Goal: Go to known website: Go to known website

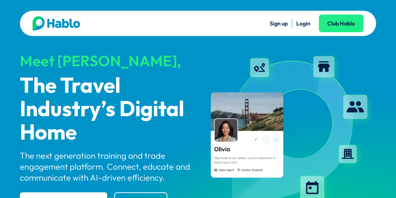
click at [306, 25] on link "Login" at bounding box center [303, 23] width 14 height 7
click at [303, 25] on link "Login" at bounding box center [303, 23] width 14 height 7
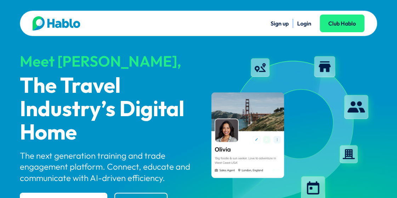
click at [302, 21] on link "Login" at bounding box center [304, 23] width 14 height 7
click at [303, 22] on link "Login" at bounding box center [305, 23] width 14 height 7
